Goal: Register for event/course

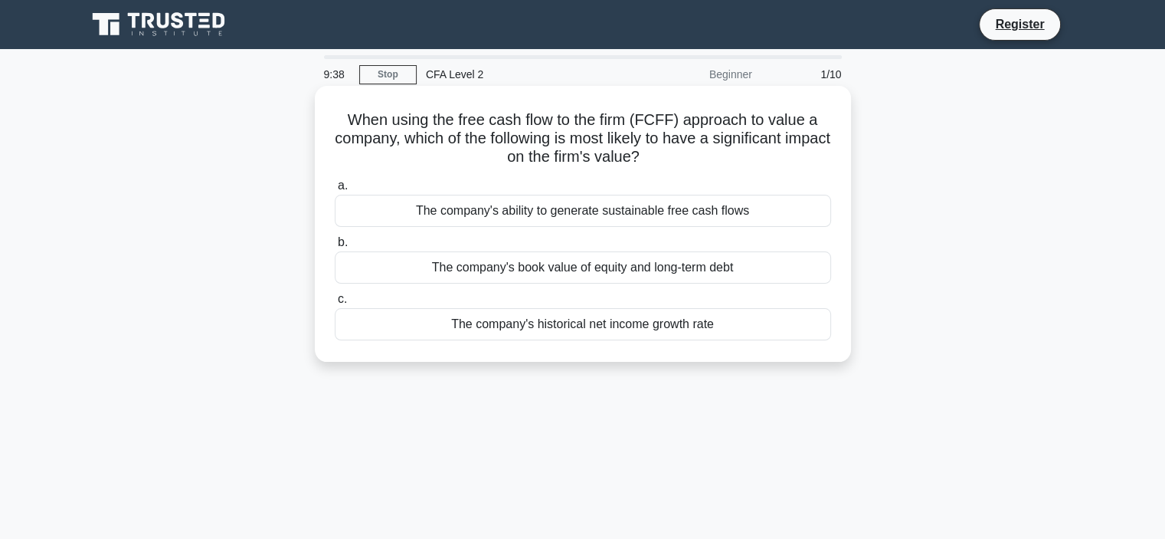
click at [640, 214] on div "The company's ability to generate sustainable free cash flows" at bounding box center [583, 211] width 496 height 32
click at [335, 191] on input "a. The company's ability to generate sustainable free cash flows" at bounding box center [335, 186] width 0 height 10
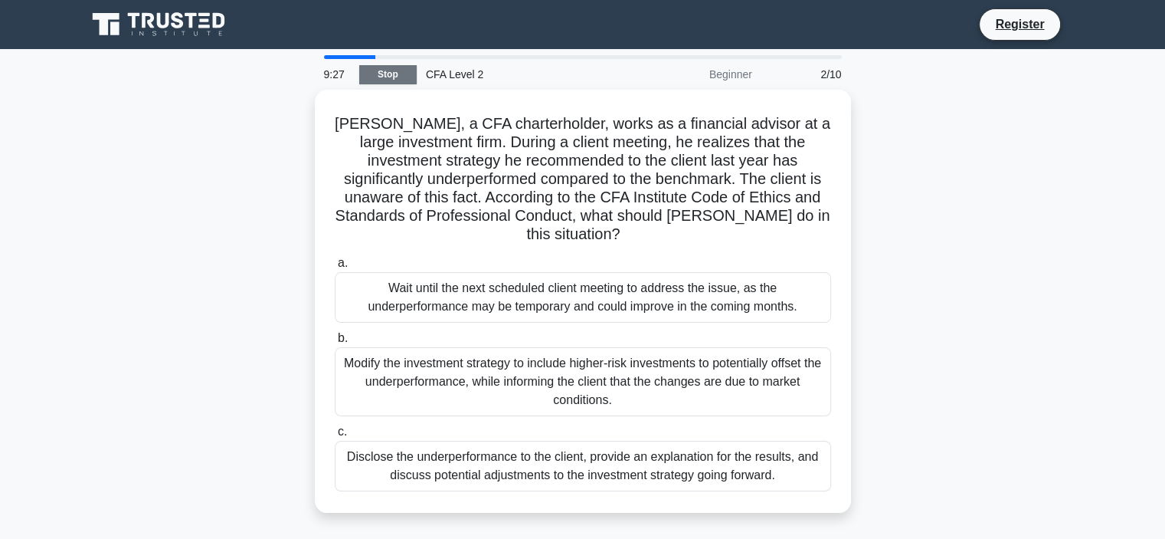
click at [396, 79] on link "Stop" at bounding box center [387, 74] width 57 height 19
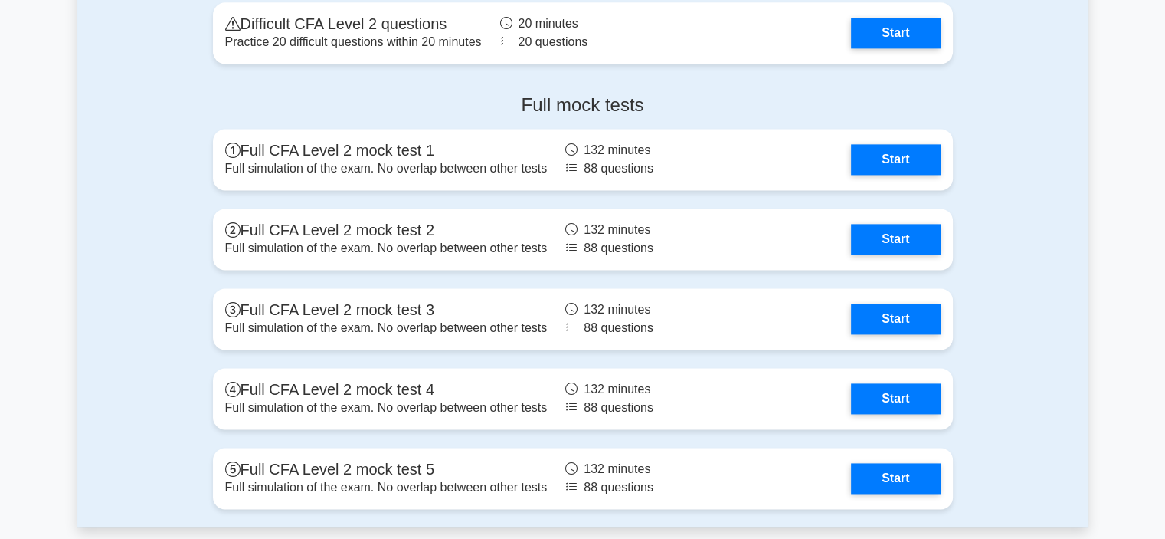
scroll to position [2042, 0]
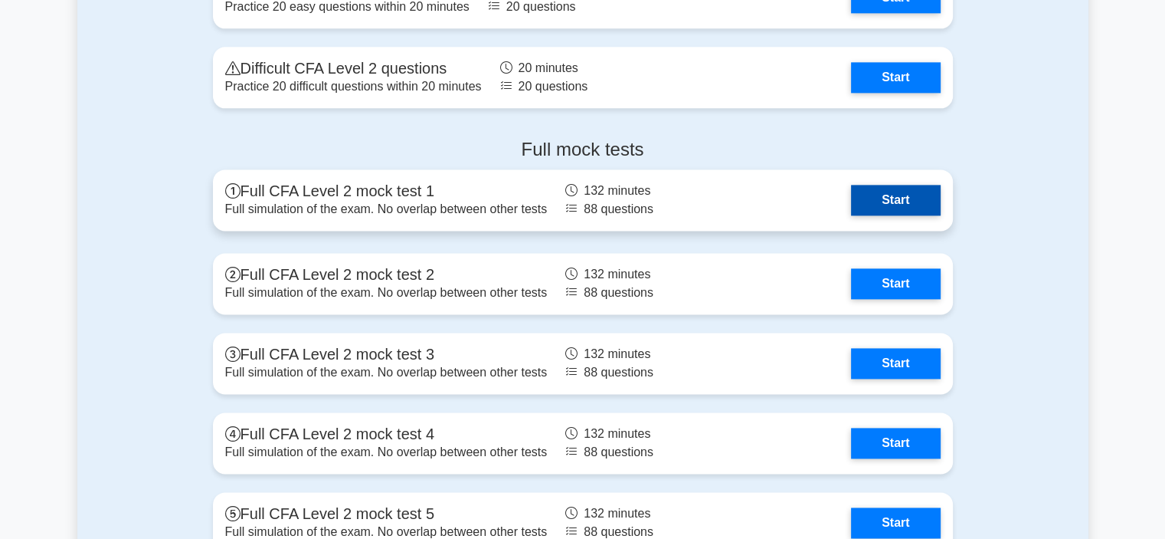
click at [912, 204] on link "Start" at bounding box center [895, 200] width 89 height 31
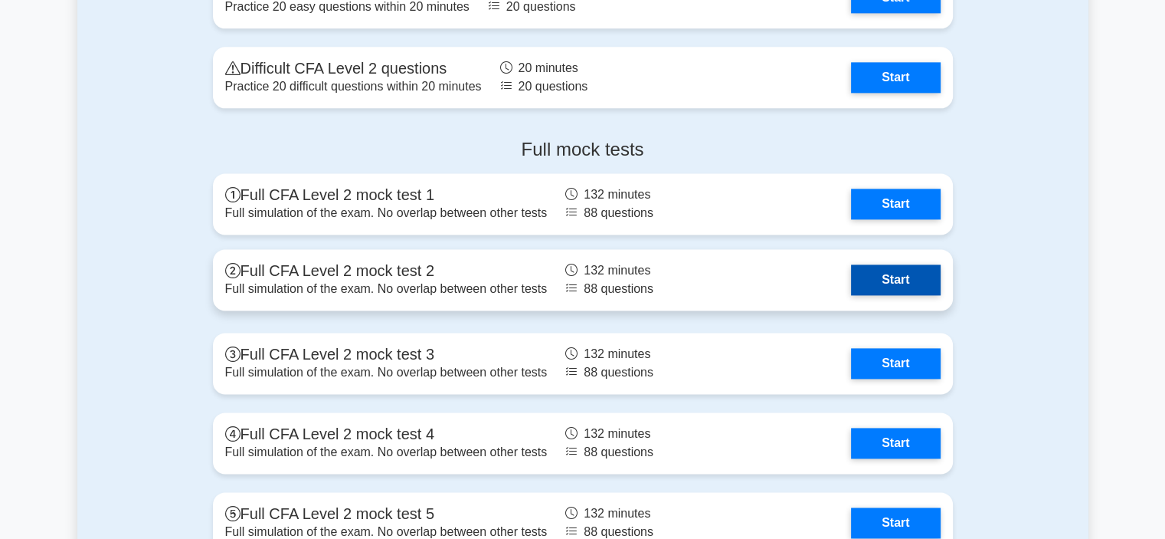
click at [919, 275] on link "Start" at bounding box center [895, 279] width 89 height 31
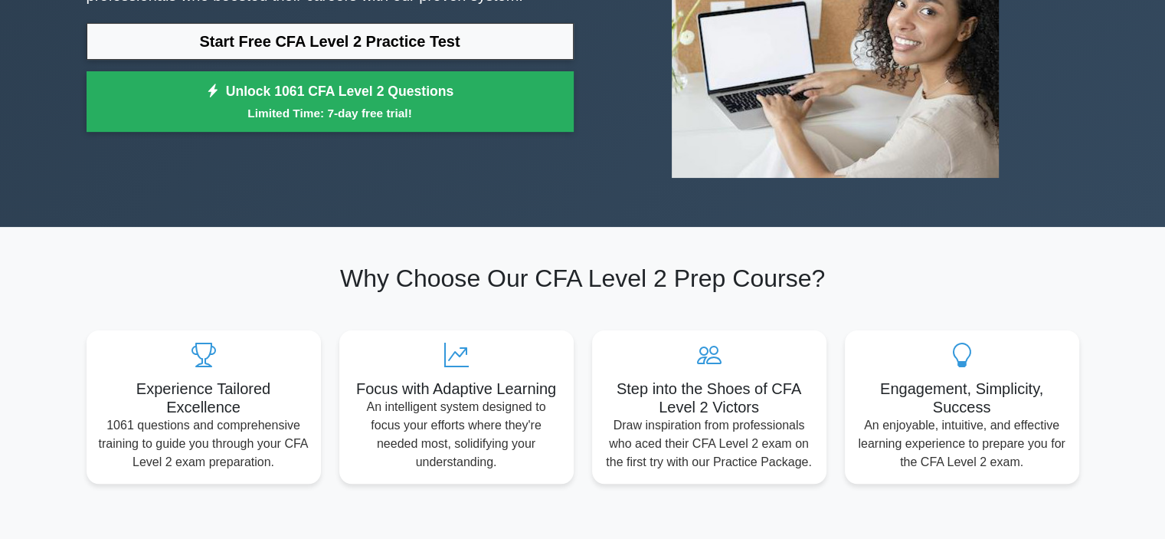
scroll to position [0, 0]
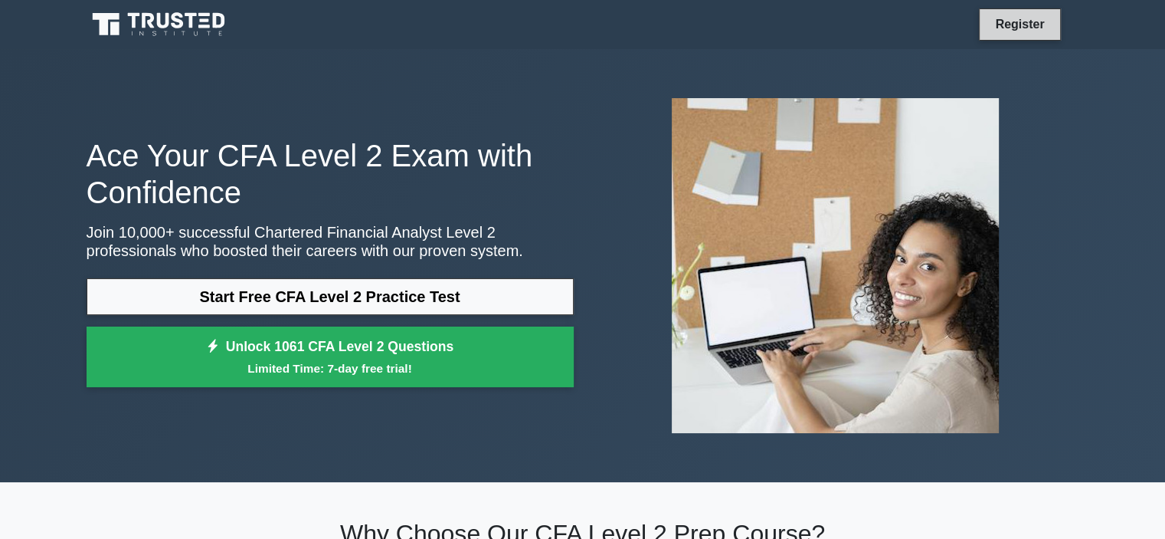
click at [1005, 24] on link "Register" at bounding box center [1019, 24] width 67 height 19
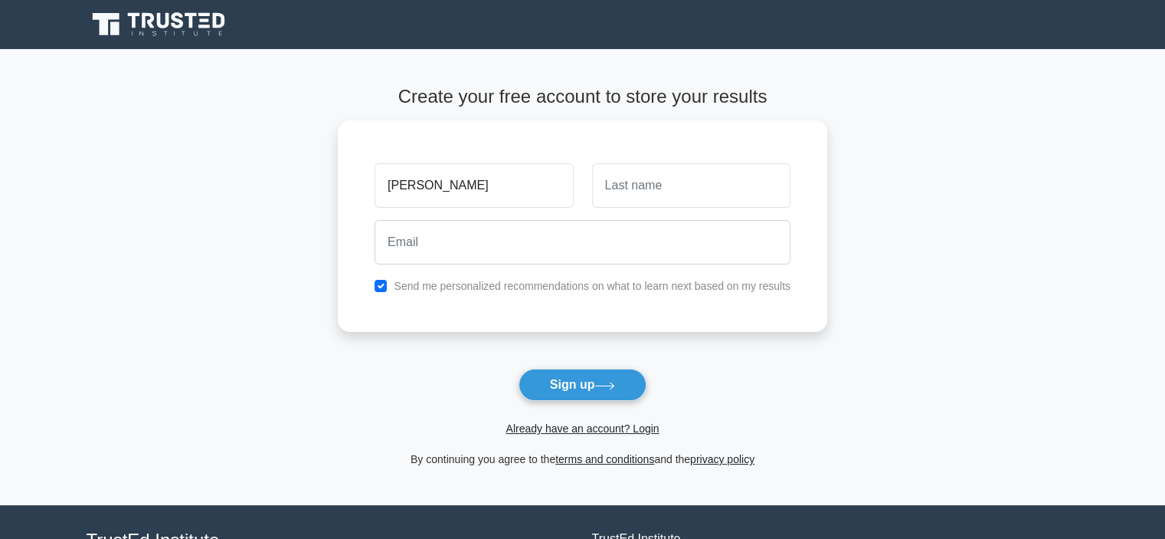
type input "[PERSON_NAME]"
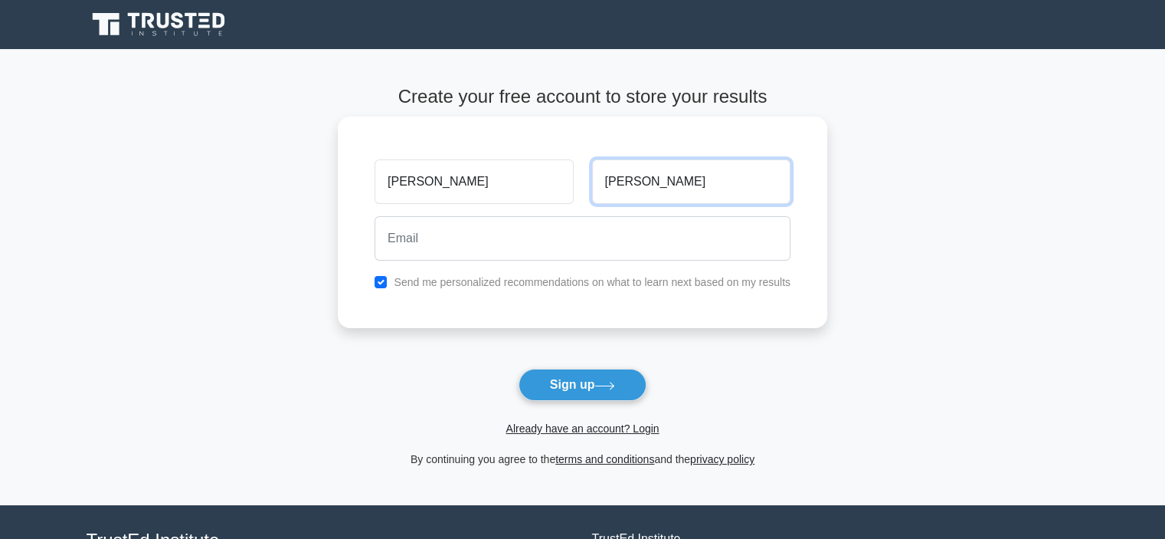
type input "Abdelhafiz"
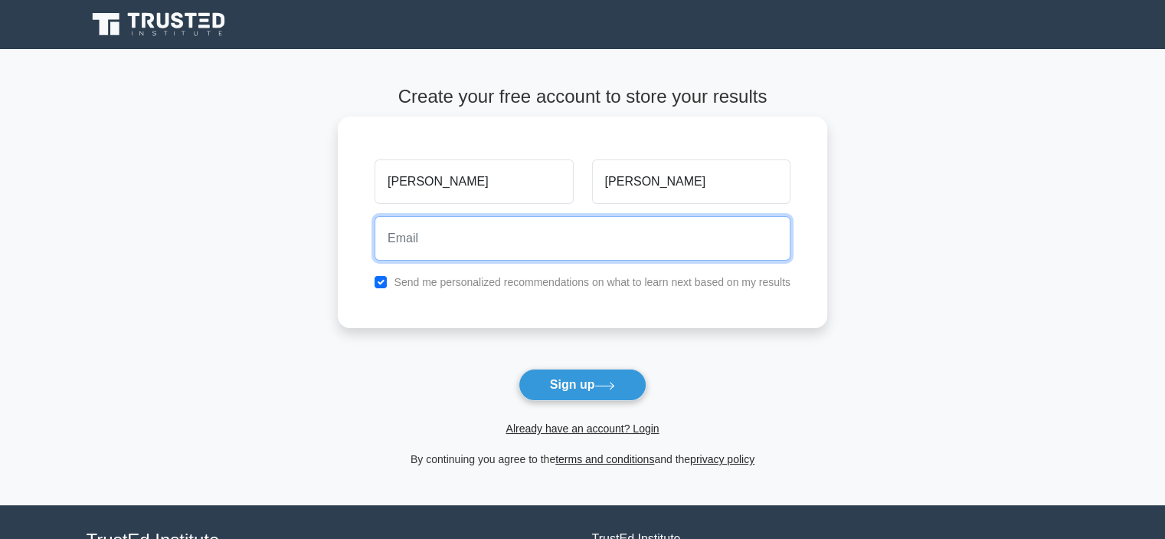
click at [483, 235] on input "email" at bounding box center [583, 238] width 416 height 44
type input "Moh"
drag, startPoint x: 463, startPoint y: 230, endPoint x: 344, endPoint y: 241, distance: 120.0
click at [344, 241] on div "Mohamed Abdelhafiz Moh Send me personalized recommendations on what to learn ne…" at bounding box center [582, 221] width 489 height 211
paste input "mohamed.abdelhafiz91@gmail.com"
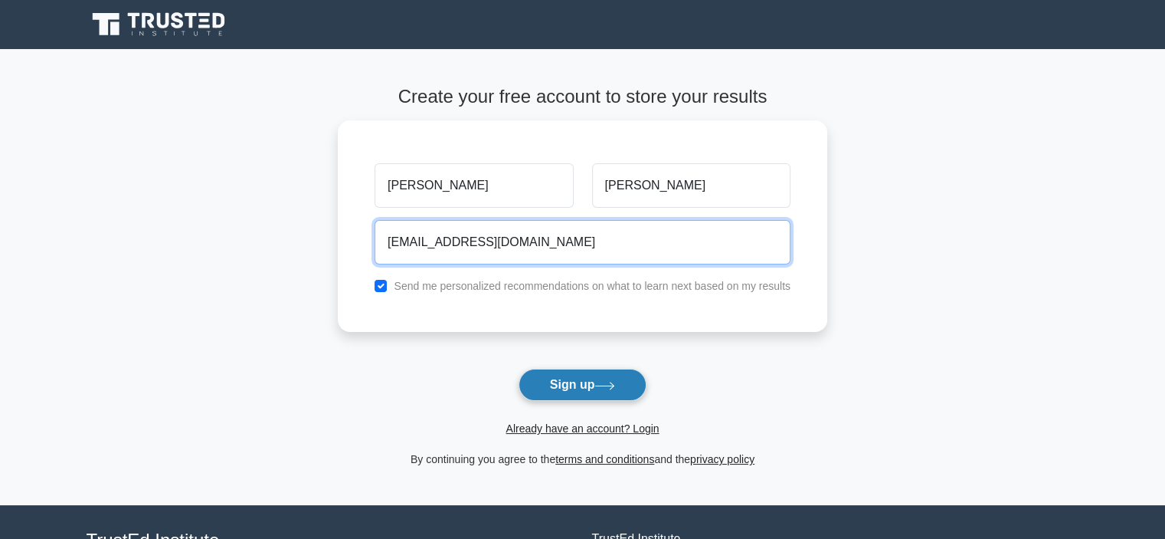
type input "mohamed.abdelhafiz91@gmail.com"
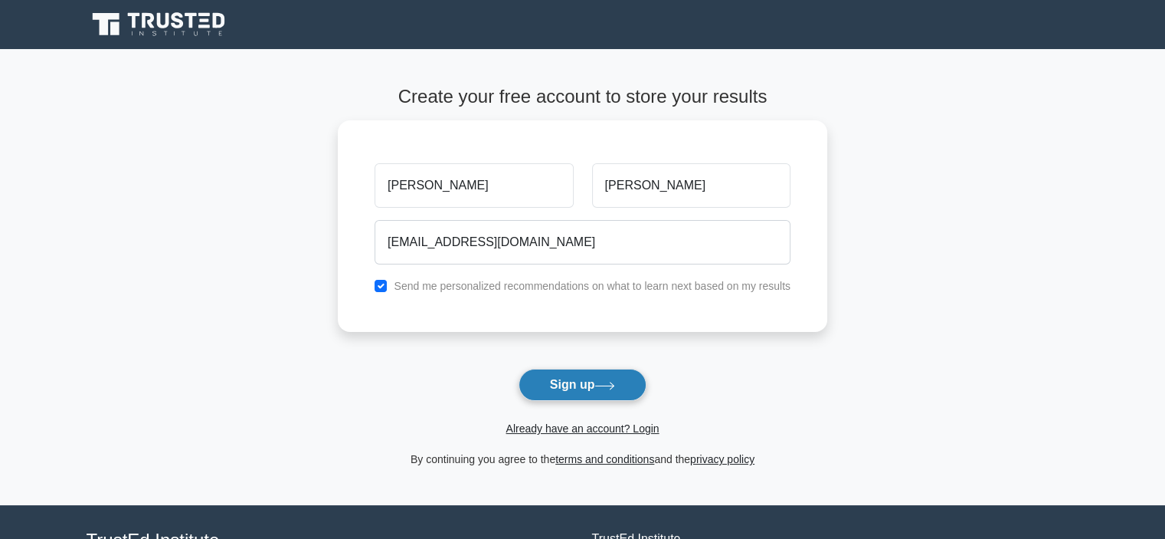
click at [587, 379] on button "Sign up" at bounding box center [583, 384] width 129 height 32
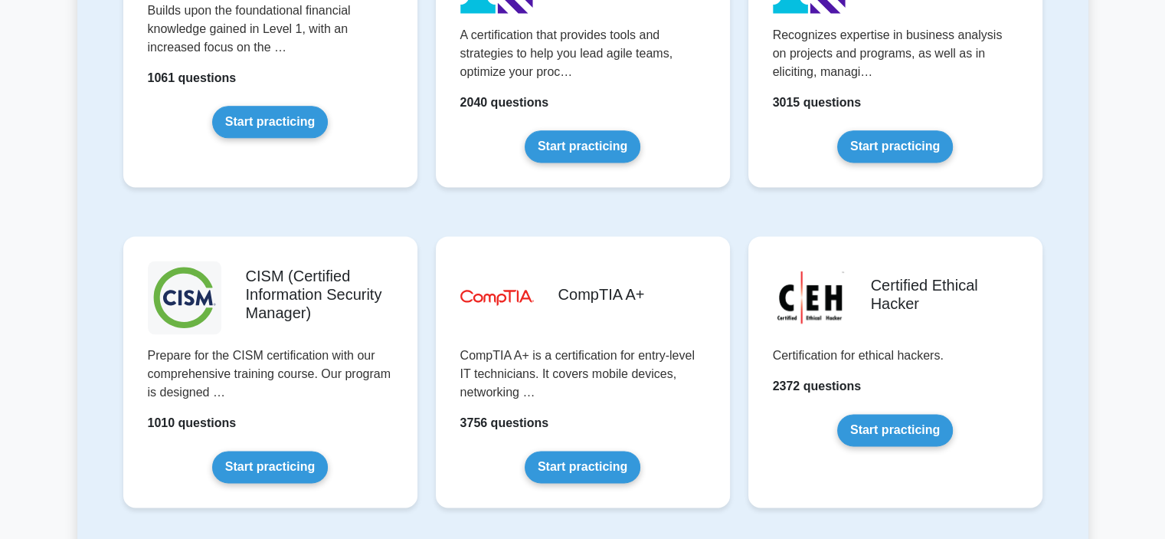
scroll to position [1787, 0]
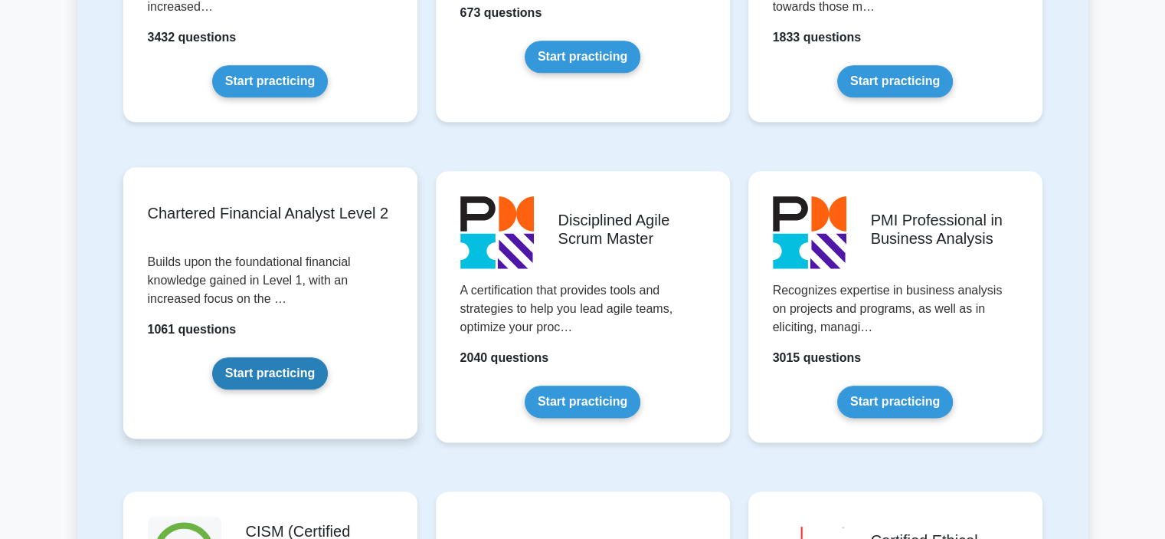
click at [274, 358] on link "Start practicing" at bounding box center [270, 373] width 116 height 32
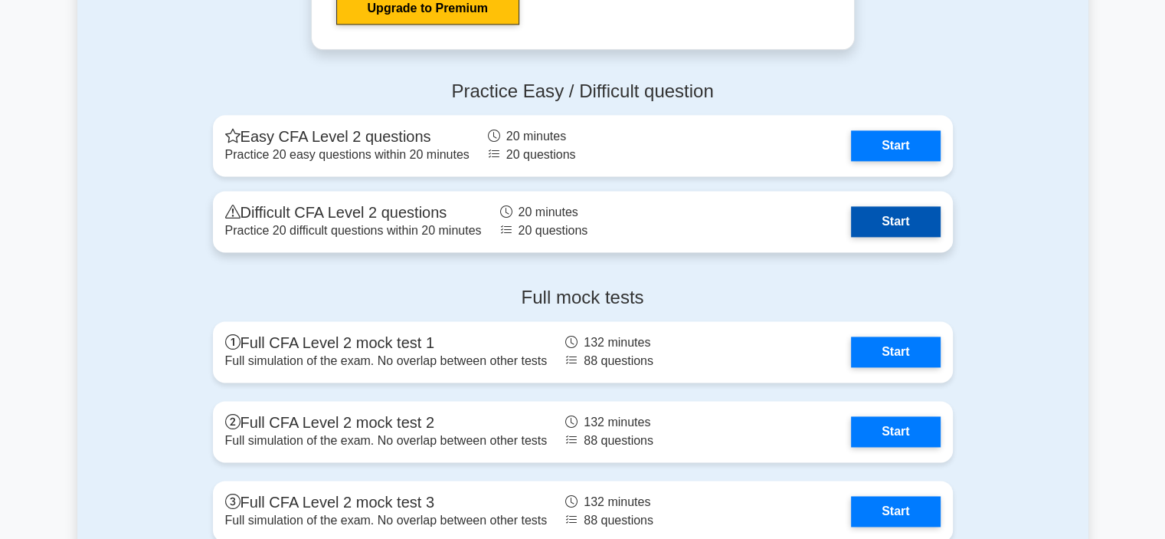
scroll to position [2298, 0]
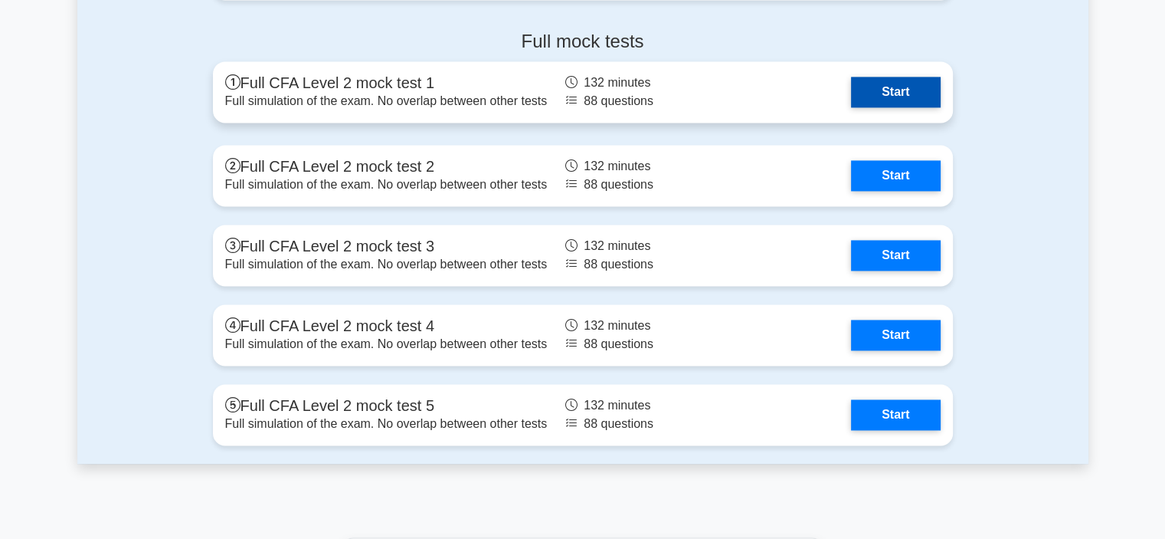
click at [896, 90] on link "Start" at bounding box center [895, 92] width 89 height 31
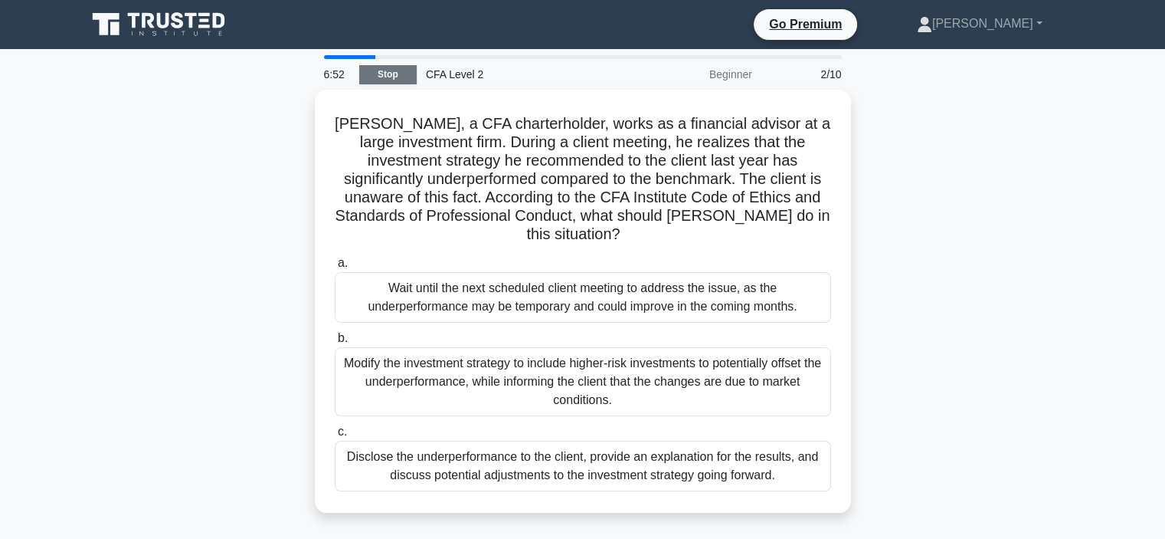
click at [387, 74] on link "Stop" at bounding box center [387, 74] width 57 height 19
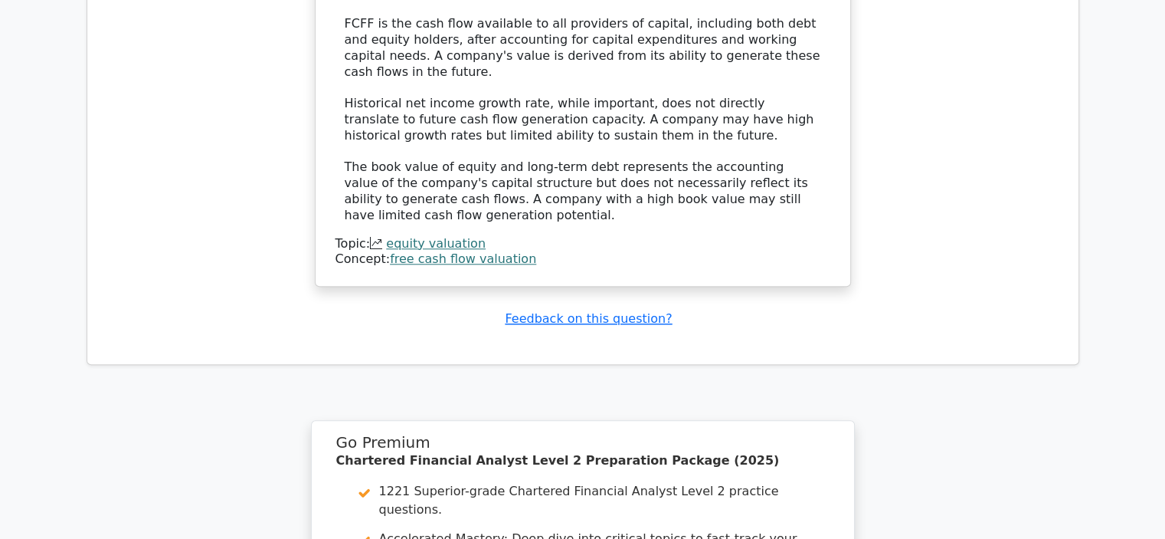
scroll to position [1927, 0]
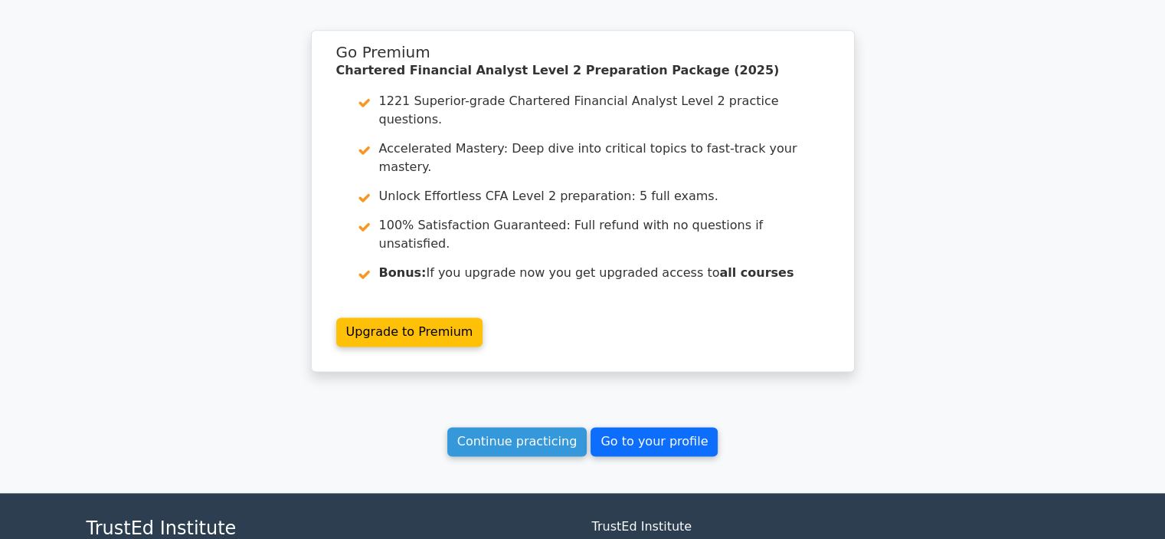
click at [646, 427] on link "Go to your profile" at bounding box center [654, 441] width 127 height 29
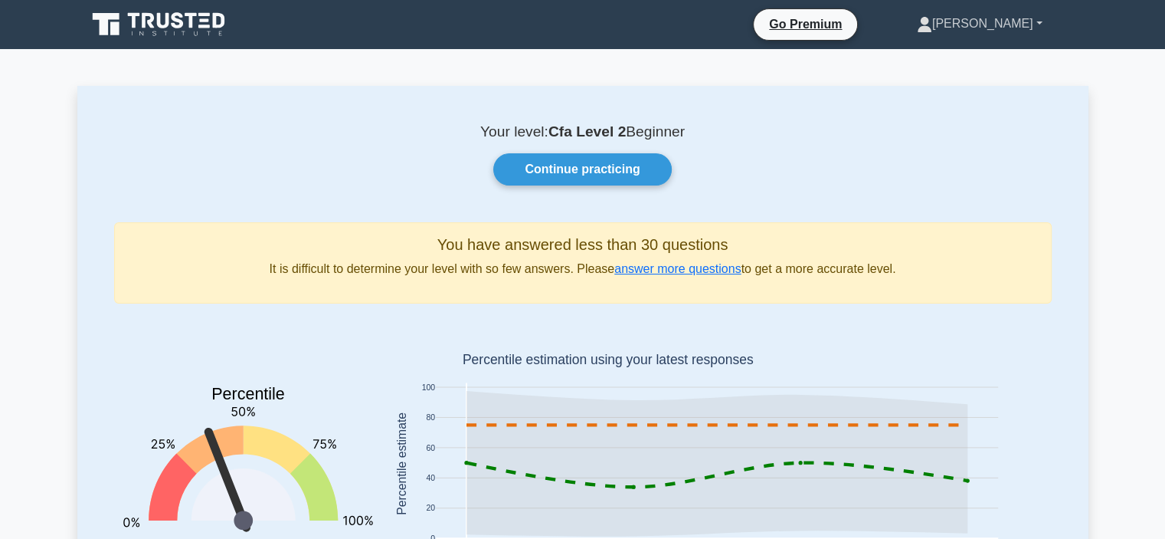
click at [1030, 21] on link "[PERSON_NAME]" at bounding box center [979, 23] width 199 height 31
click at [162, 30] on icon at bounding box center [160, 24] width 147 height 29
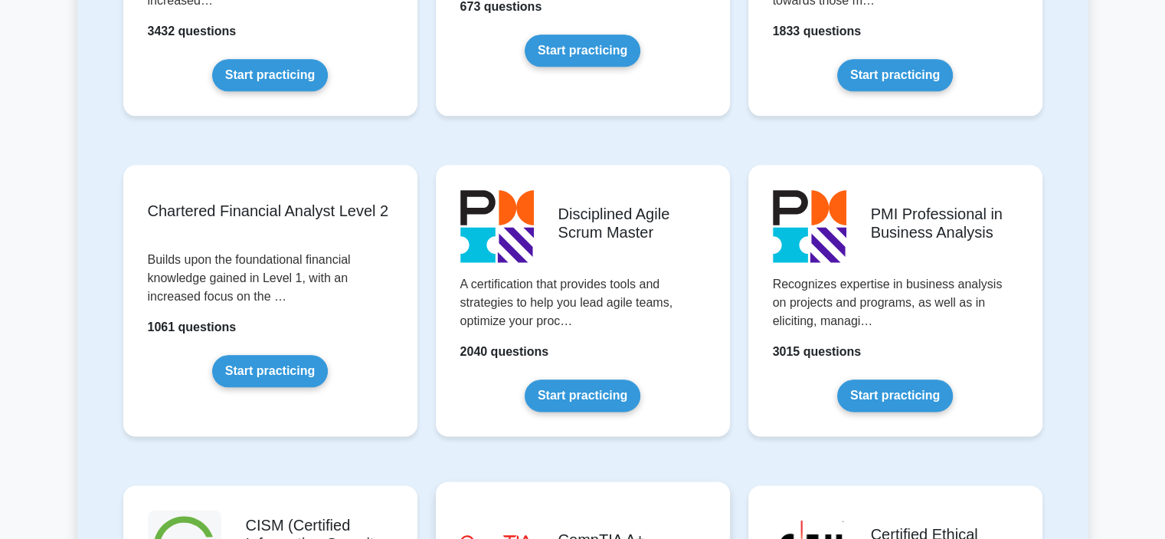
scroll to position [1787, 0]
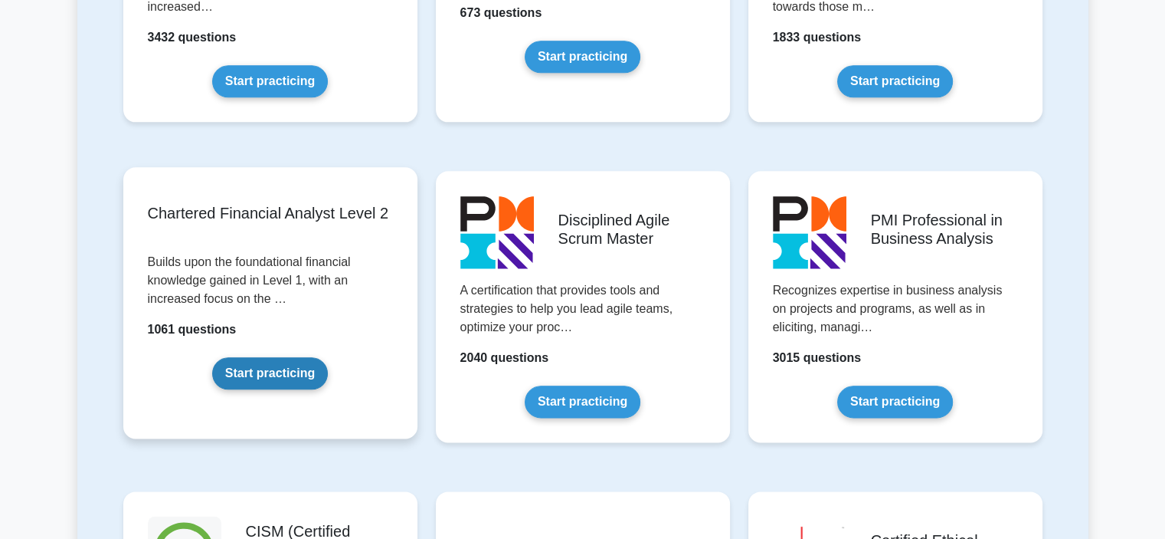
click at [268, 357] on link "Start practicing" at bounding box center [270, 373] width 116 height 32
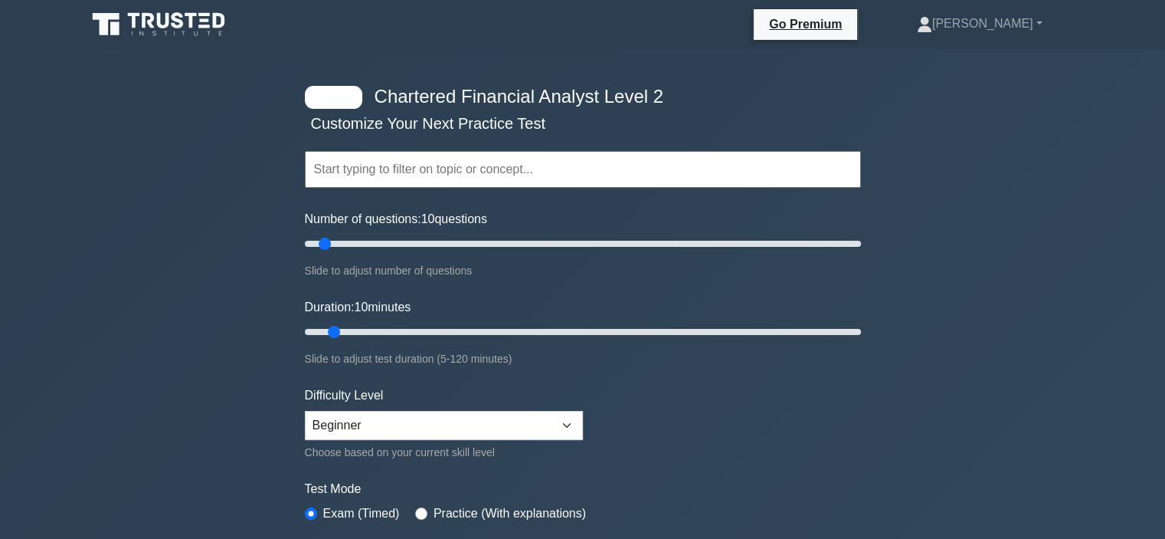
click at [317, 95] on div at bounding box center [333, 97] width 57 height 23
click at [335, 95] on div at bounding box center [333, 97] width 57 height 23
click at [342, 101] on div at bounding box center [333, 97] width 57 height 23
click at [491, 171] on input "text" at bounding box center [583, 169] width 556 height 37
drag, startPoint x: 325, startPoint y: 245, endPoint x: 643, endPoint y: 224, distance: 319.3
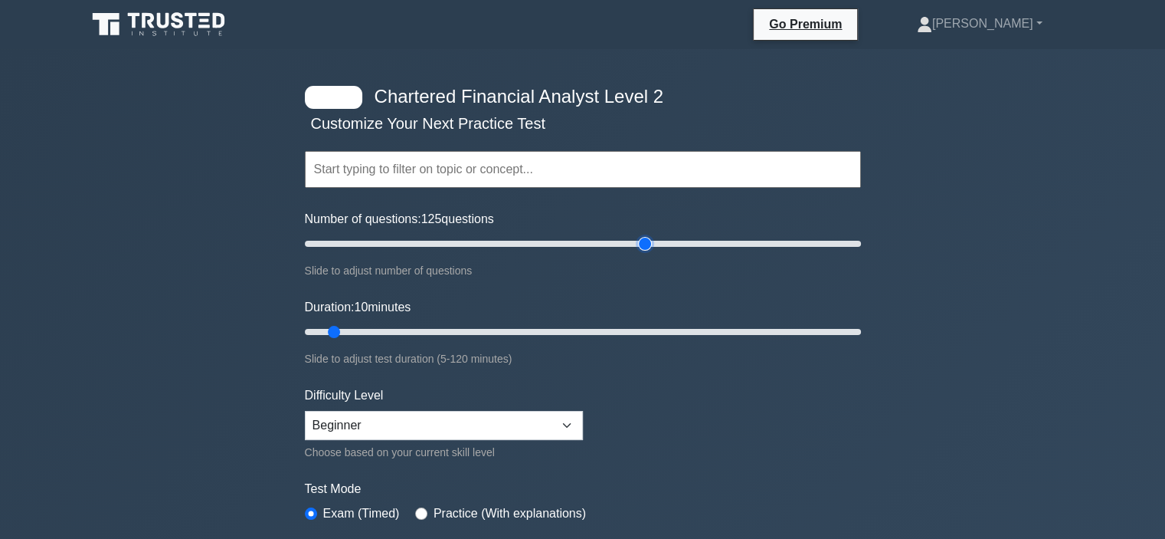
type input "125"
click at [643, 234] on input "Number of questions: 125 questions" at bounding box center [583, 243] width 556 height 18
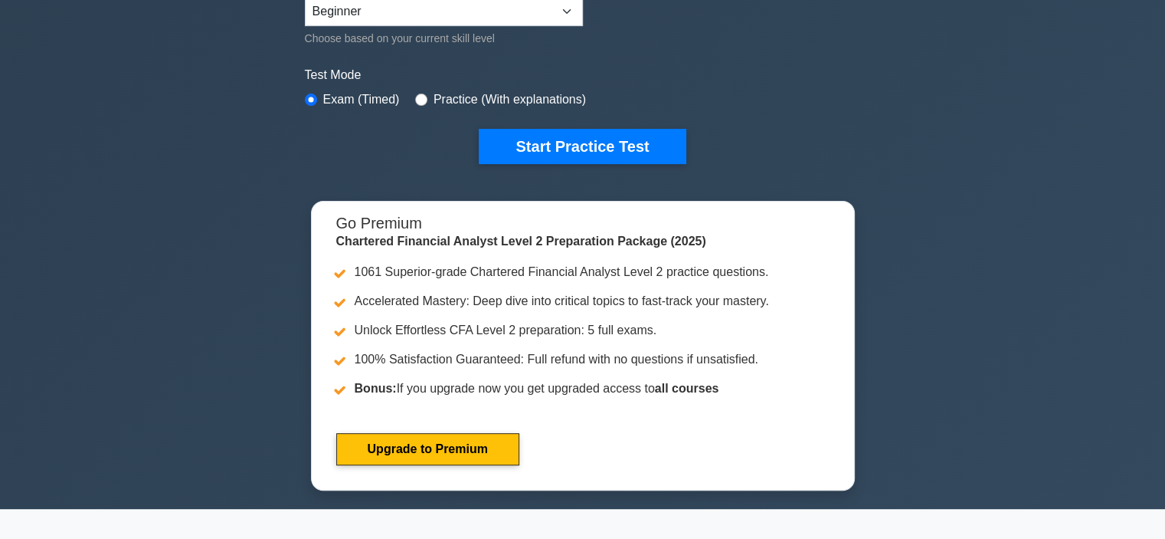
scroll to position [255, 0]
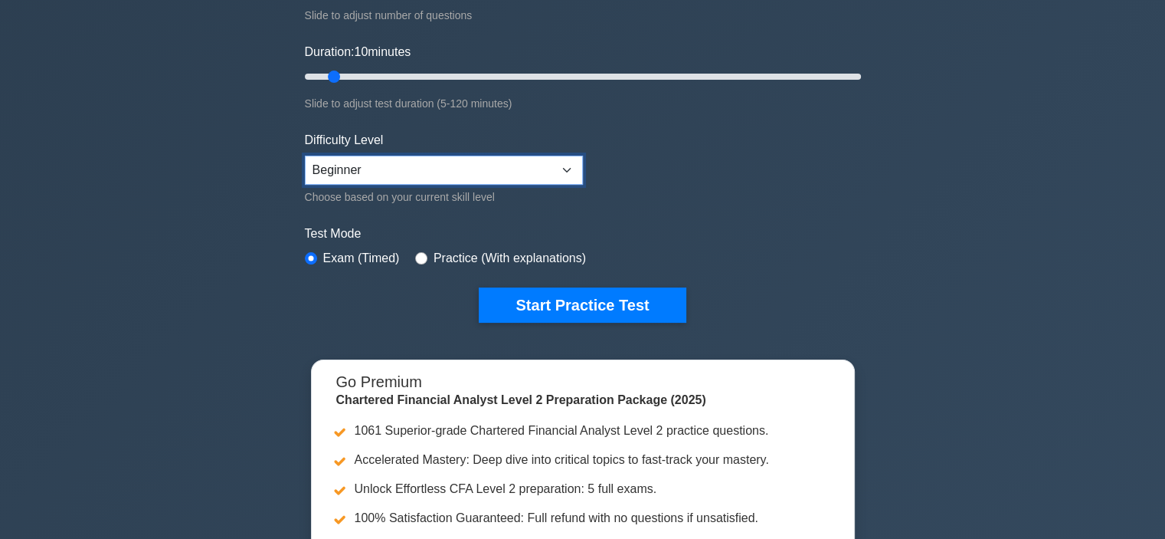
click at [423, 179] on select "Beginner Intermediate Expert" at bounding box center [444, 170] width 278 height 29
click at [447, 133] on div "Difficulty Level Beginner Intermediate Expert Choose based on your current skil…" at bounding box center [444, 168] width 278 height 75
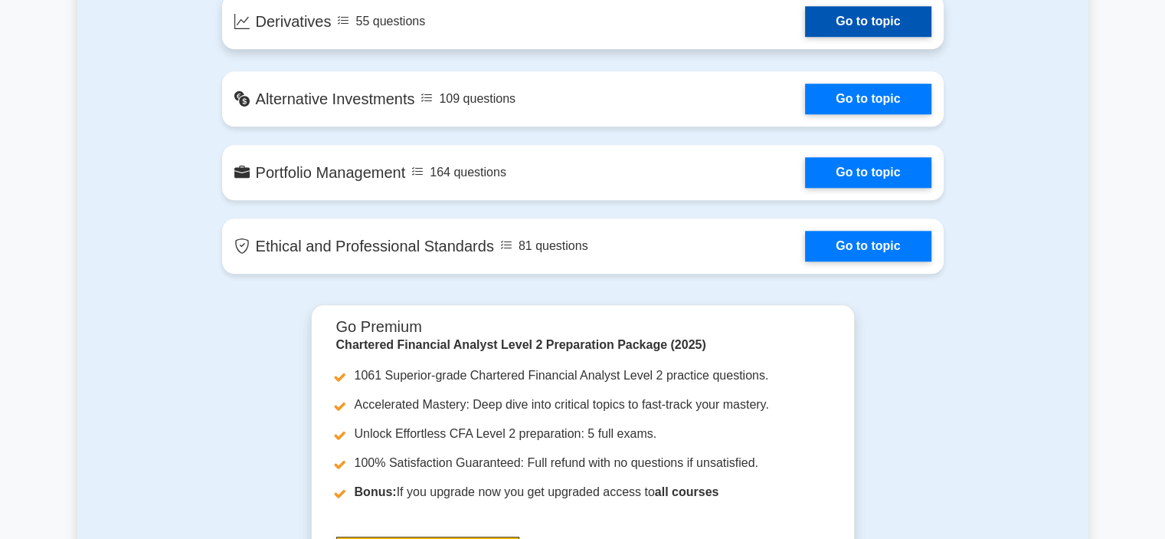
scroll to position [1276, 0]
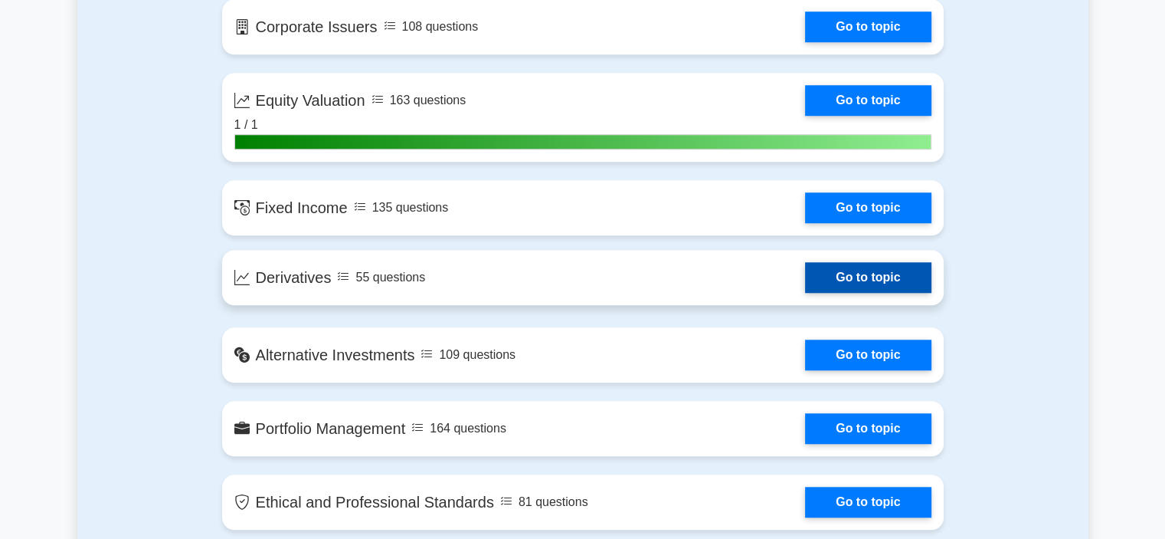
click at [852, 273] on link "Go to topic" at bounding box center [868, 277] width 126 height 31
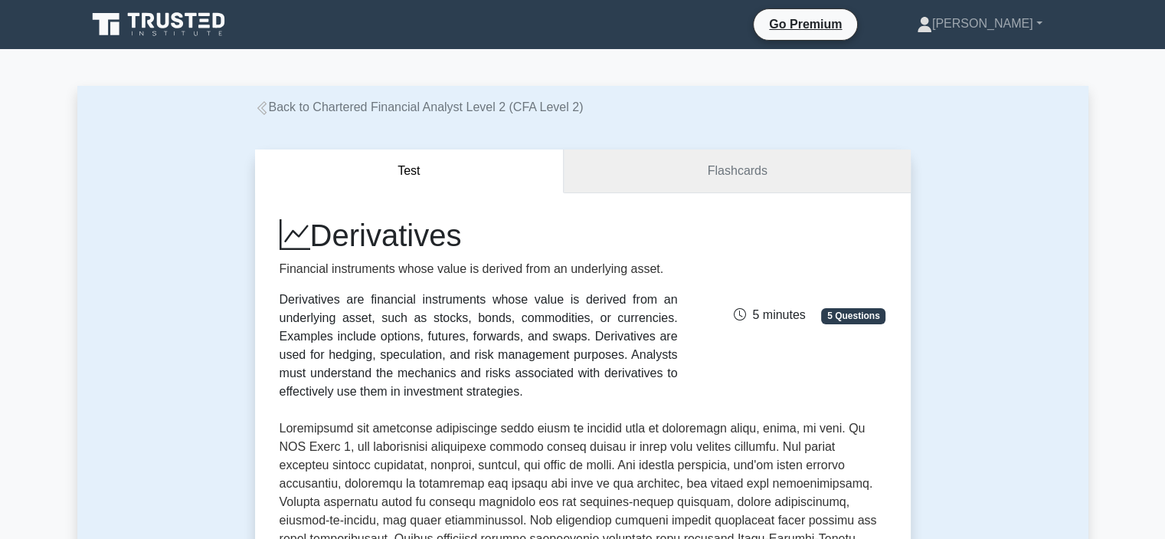
click at [705, 174] on link "Flashcards" at bounding box center [737, 171] width 346 height 44
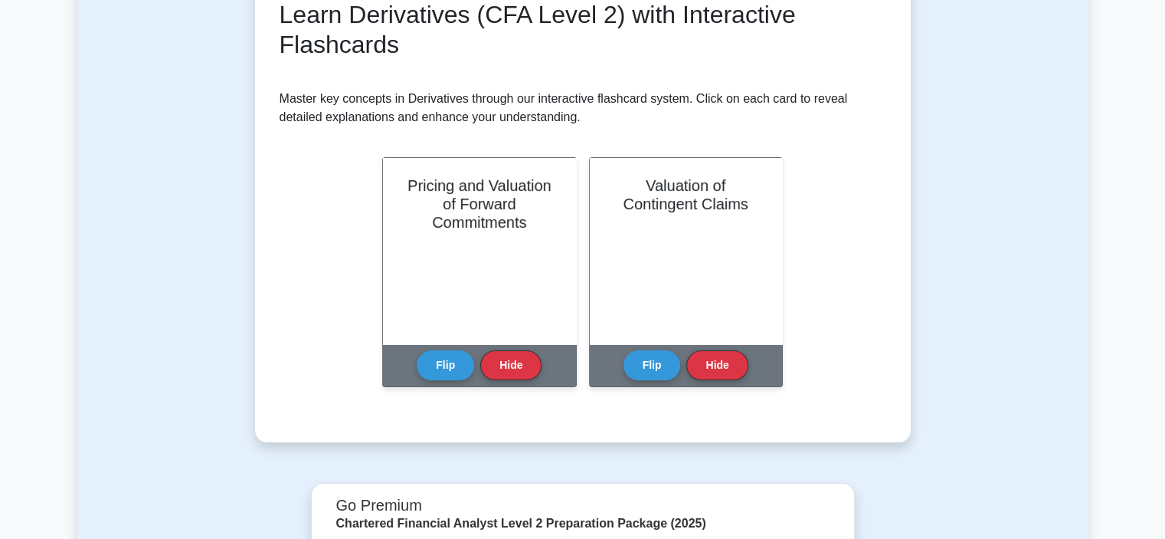
scroll to position [255, 0]
